Goal: Transaction & Acquisition: Download file/media

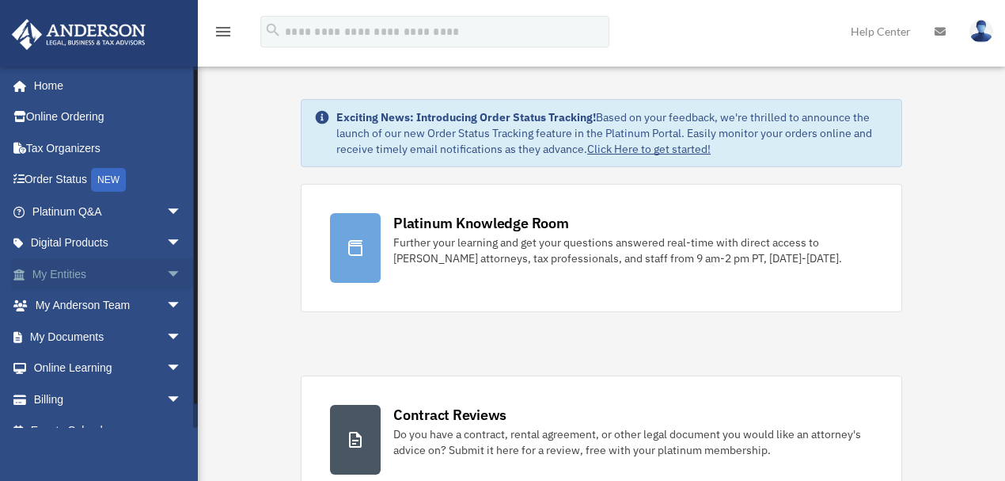
scroll to position [21, 0]
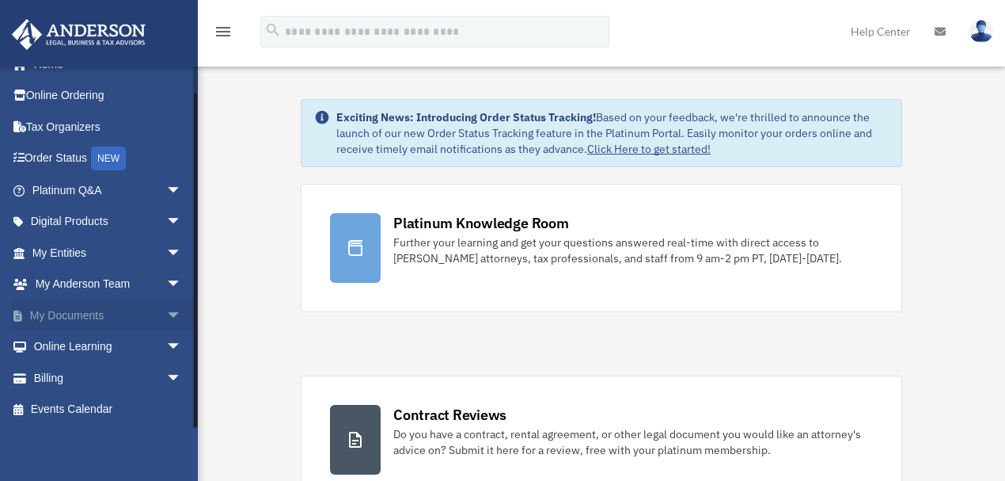
click at [168, 315] on span "arrow_drop_down" at bounding box center [182, 315] width 32 height 32
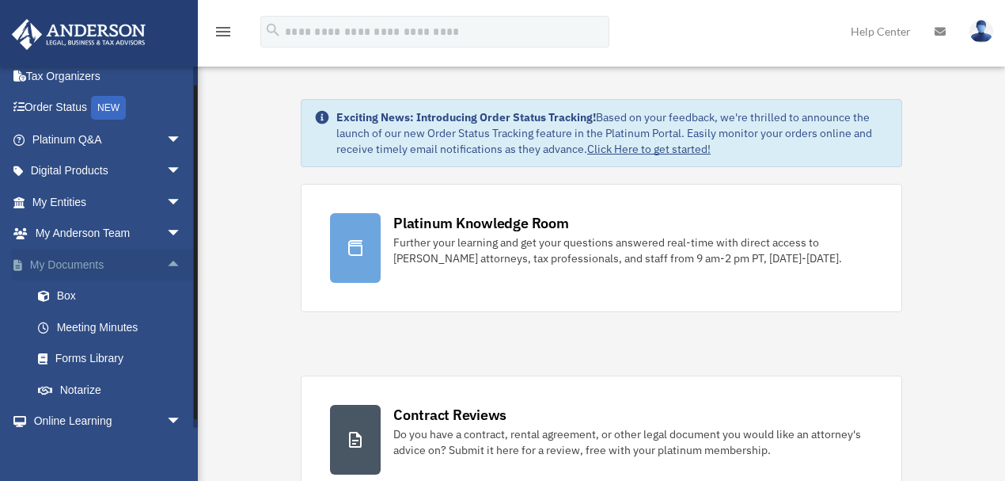
scroll to position [127, 0]
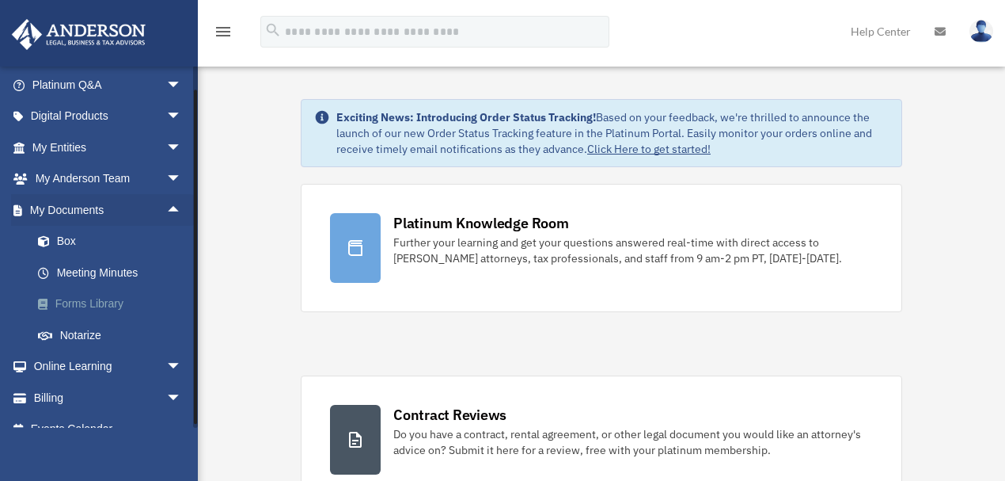
click at [87, 301] on link "Forms Library" at bounding box center [114, 304] width 184 height 32
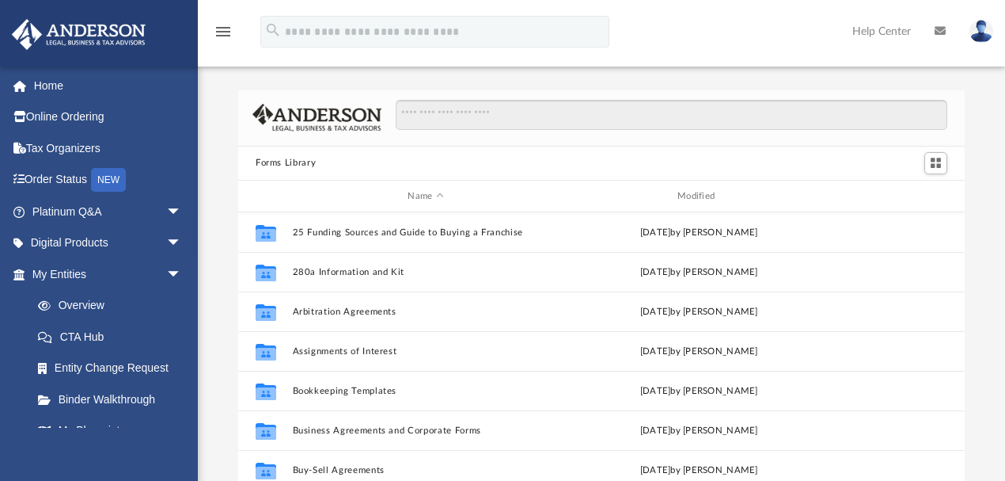
scroll to position [352, 719]
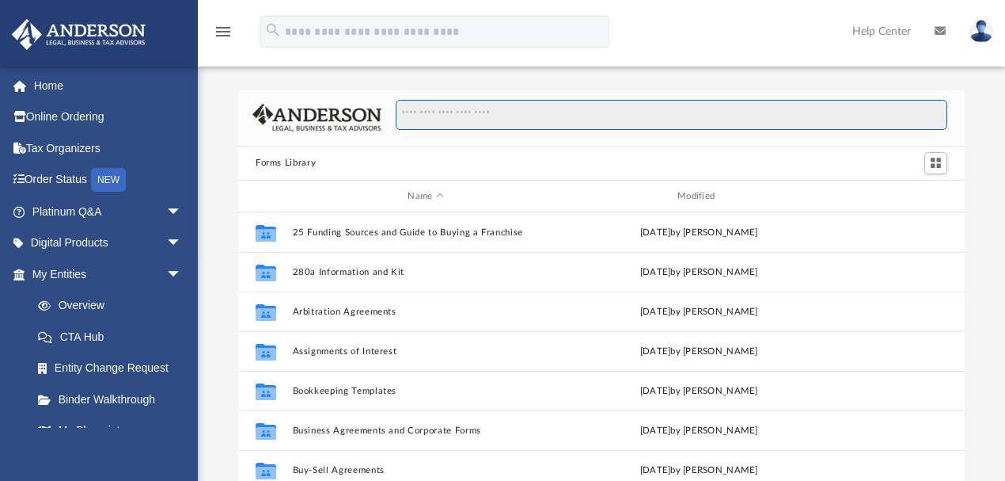
click at [448, 119] on input "Search files and folders" at bounding box center [672, 115] width 552 height 30
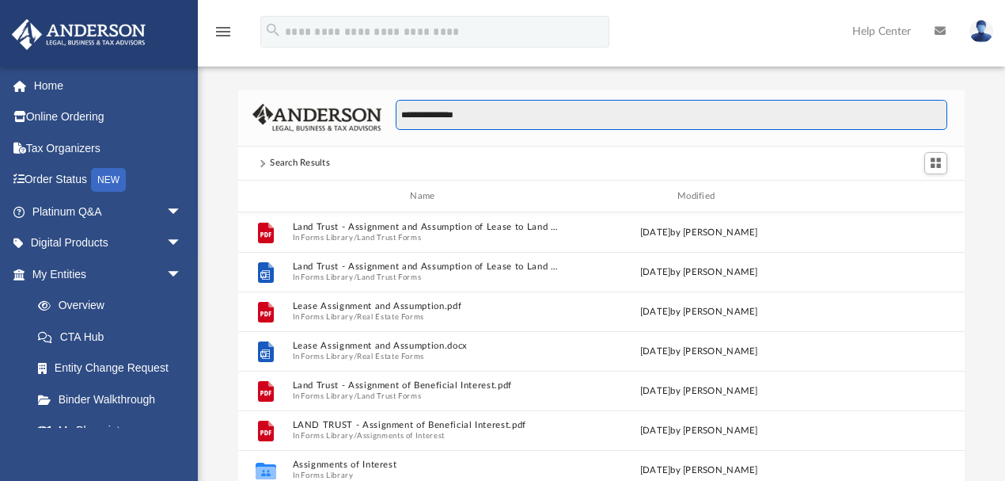
scroll to position [8, 9]
type input "**********"
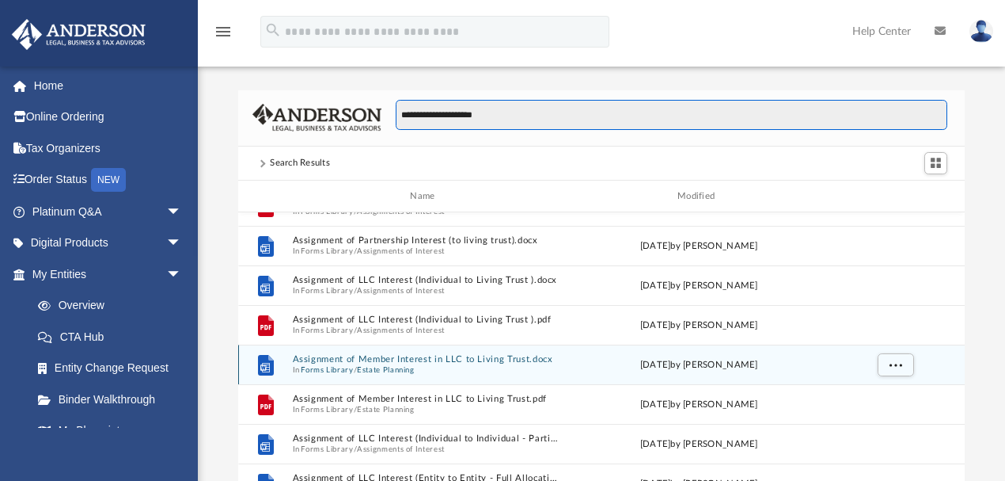
scroll to position [158, 0]
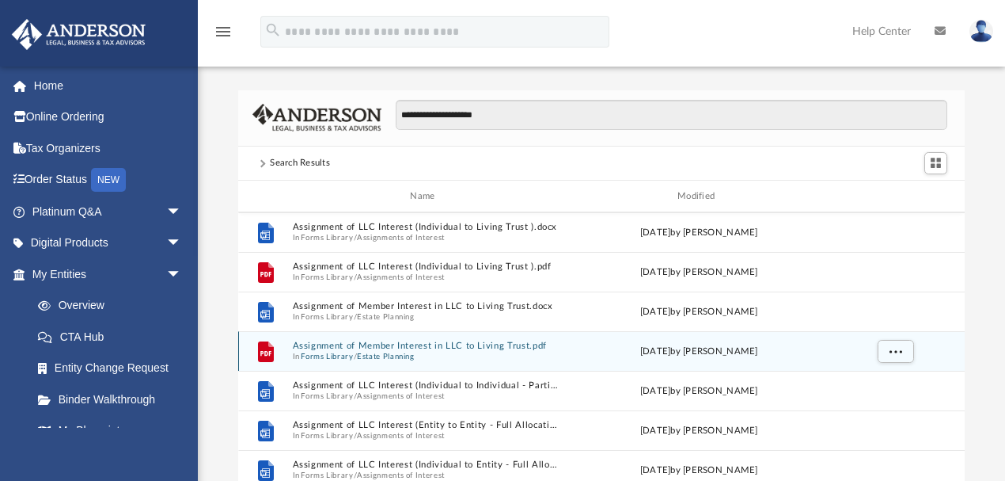
click at [429, 355] on span "In Forms Library / Estate Planning" at bounding box center [426, 357] width 267 height 10
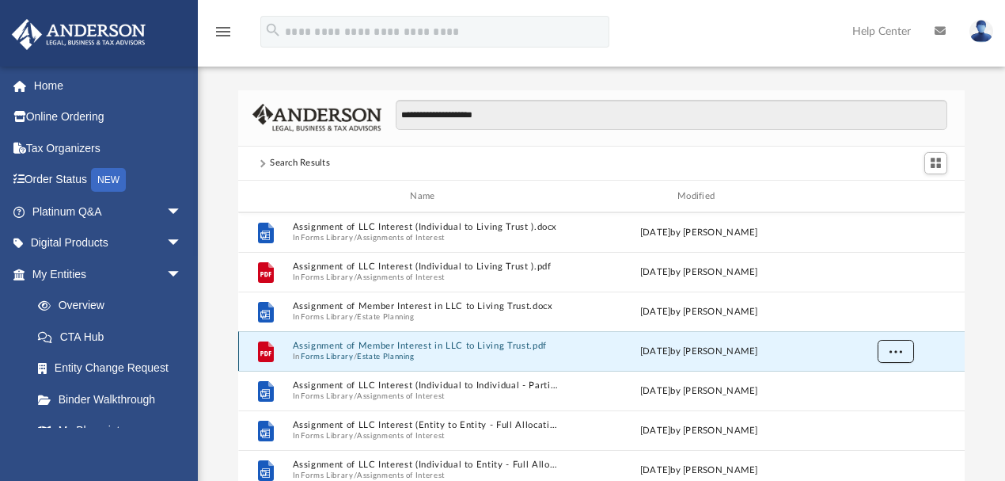
click at [899, 352] on span "More options" at bounding box center [896, 351] width 13 height 9
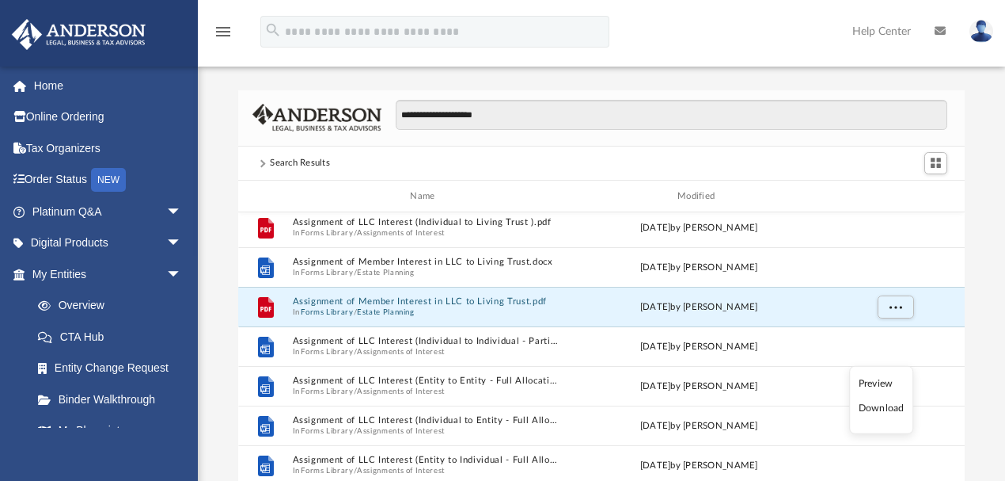
scroll to position [264, 0]
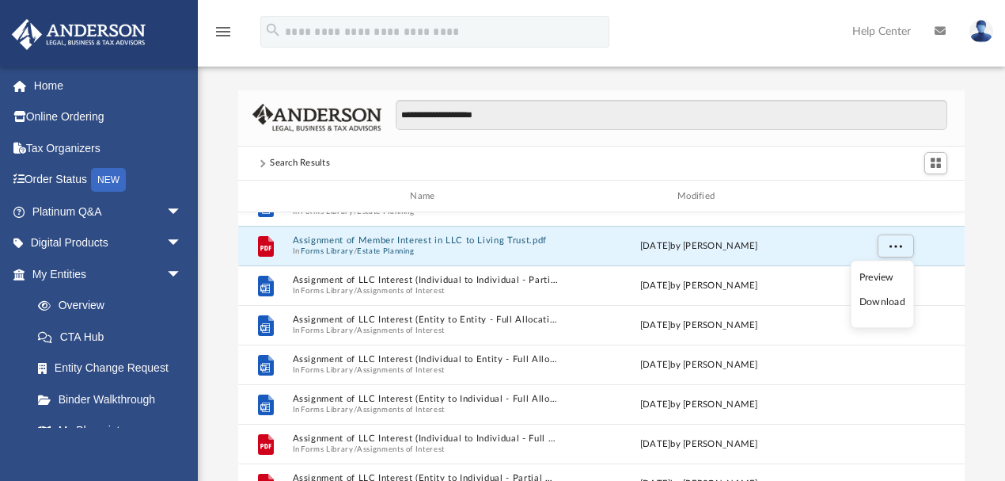
click at [876, 302] on li "Download" at bounding box center [883, 303] width 46 height 17
click at [891, 246] on span "More options" at bounding box center [896, 245] width 13 height 9
